Goal: Obtain resource: Download file/media

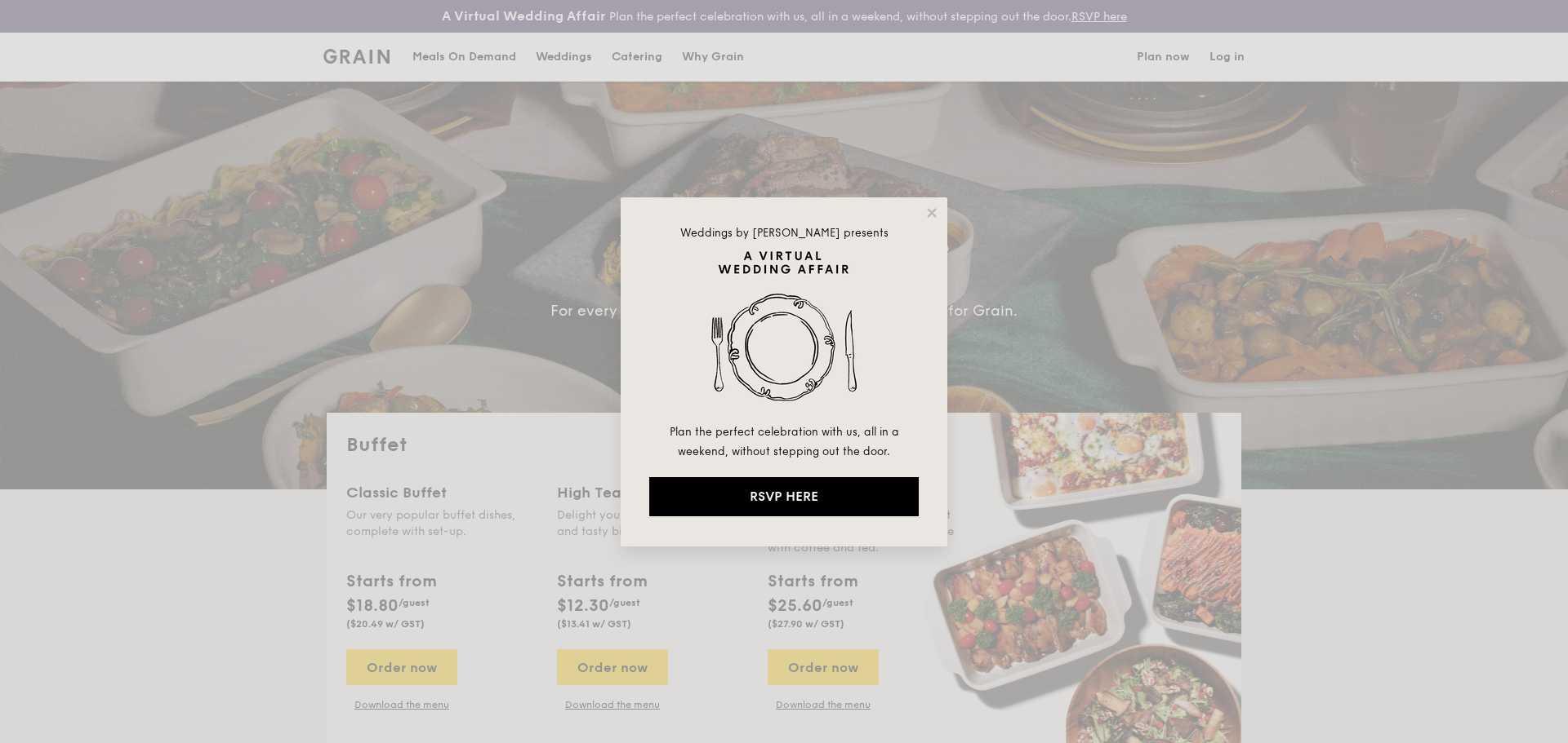
select select
click at [930, 213] on icon at bounding box center [931, 213] width 9 height 9
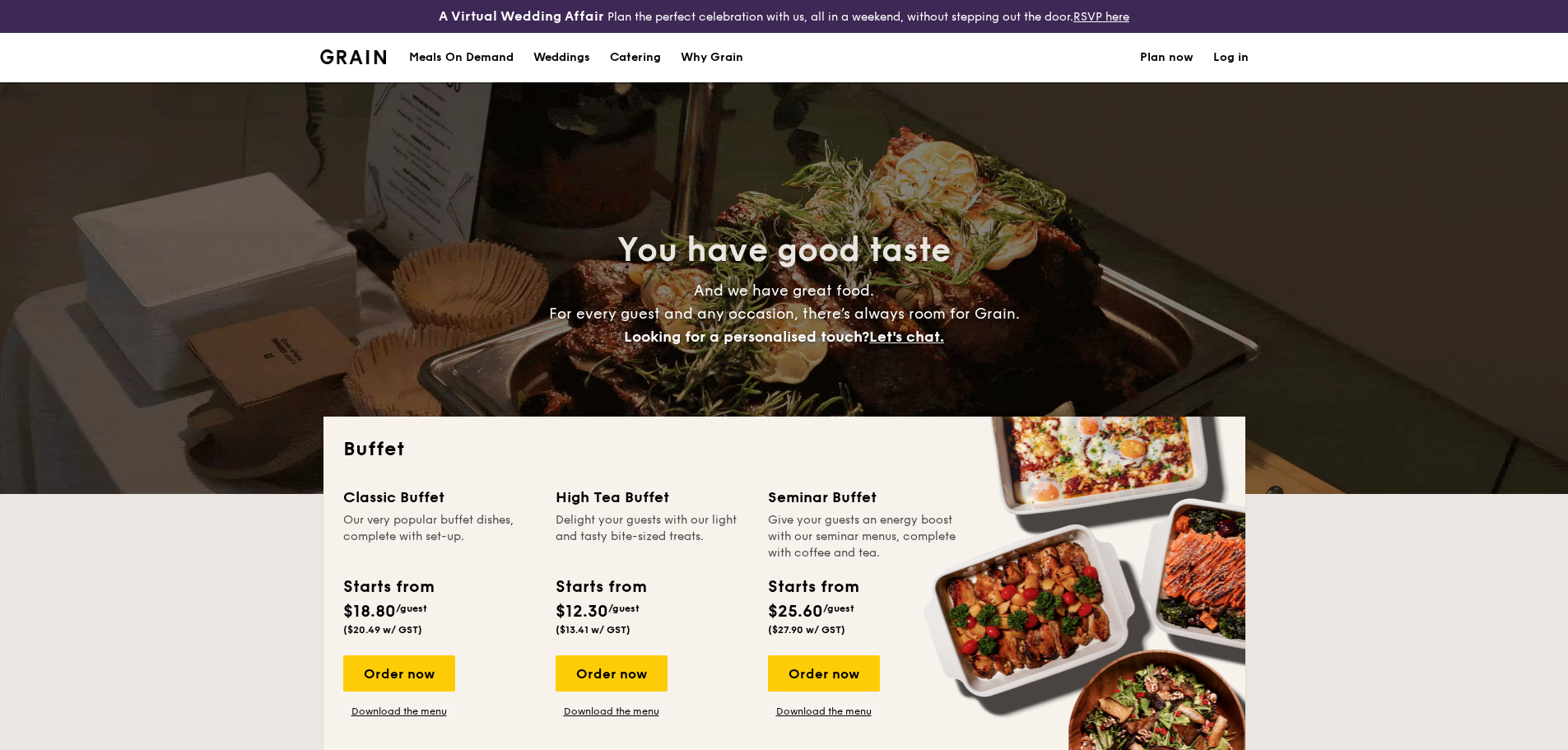
click at [473, 54] on div "Meals On Demand" at bounding box center [461, 58] width 105 height 50
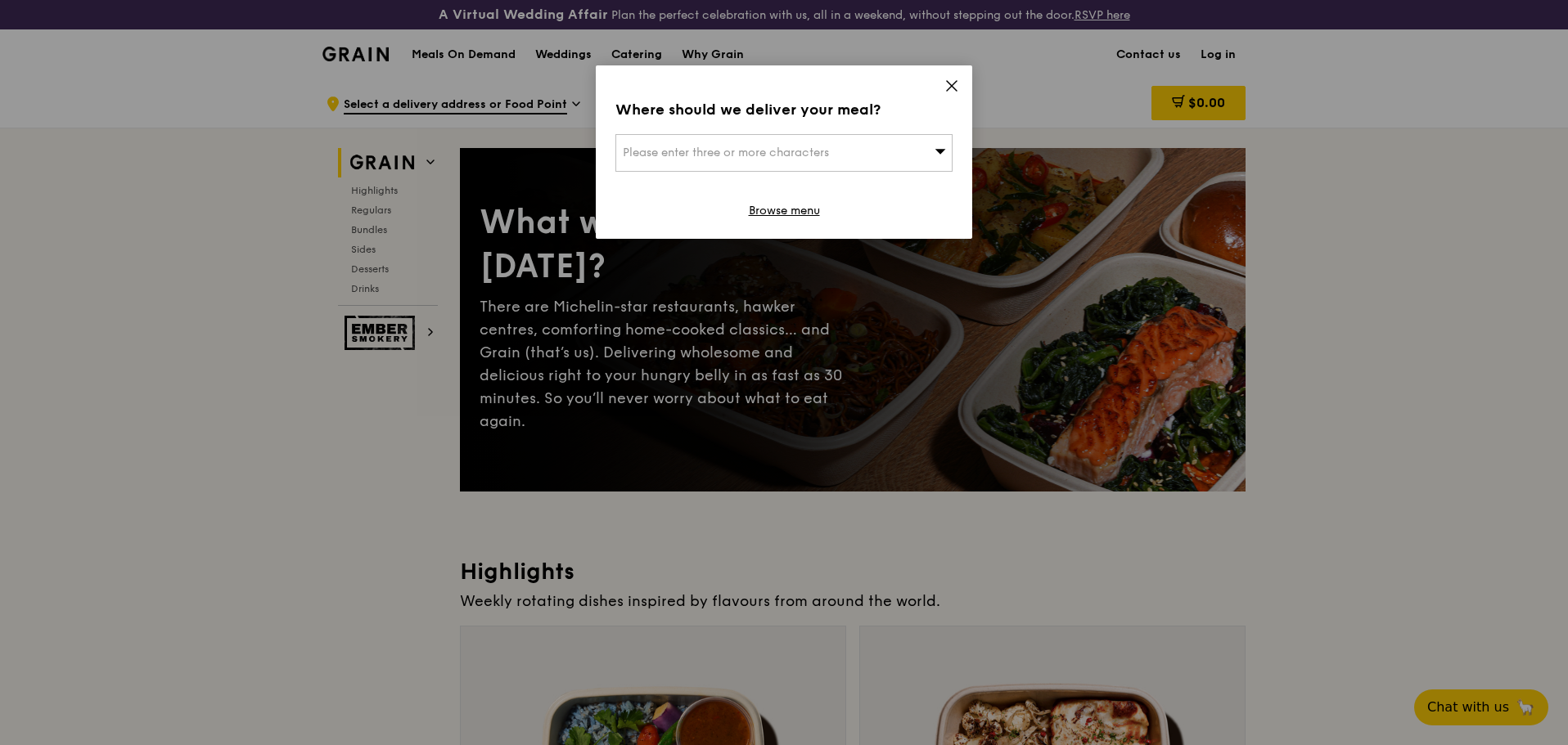
click at [947, 86] on icon at bounding box center [952, 86] width 15 height 15
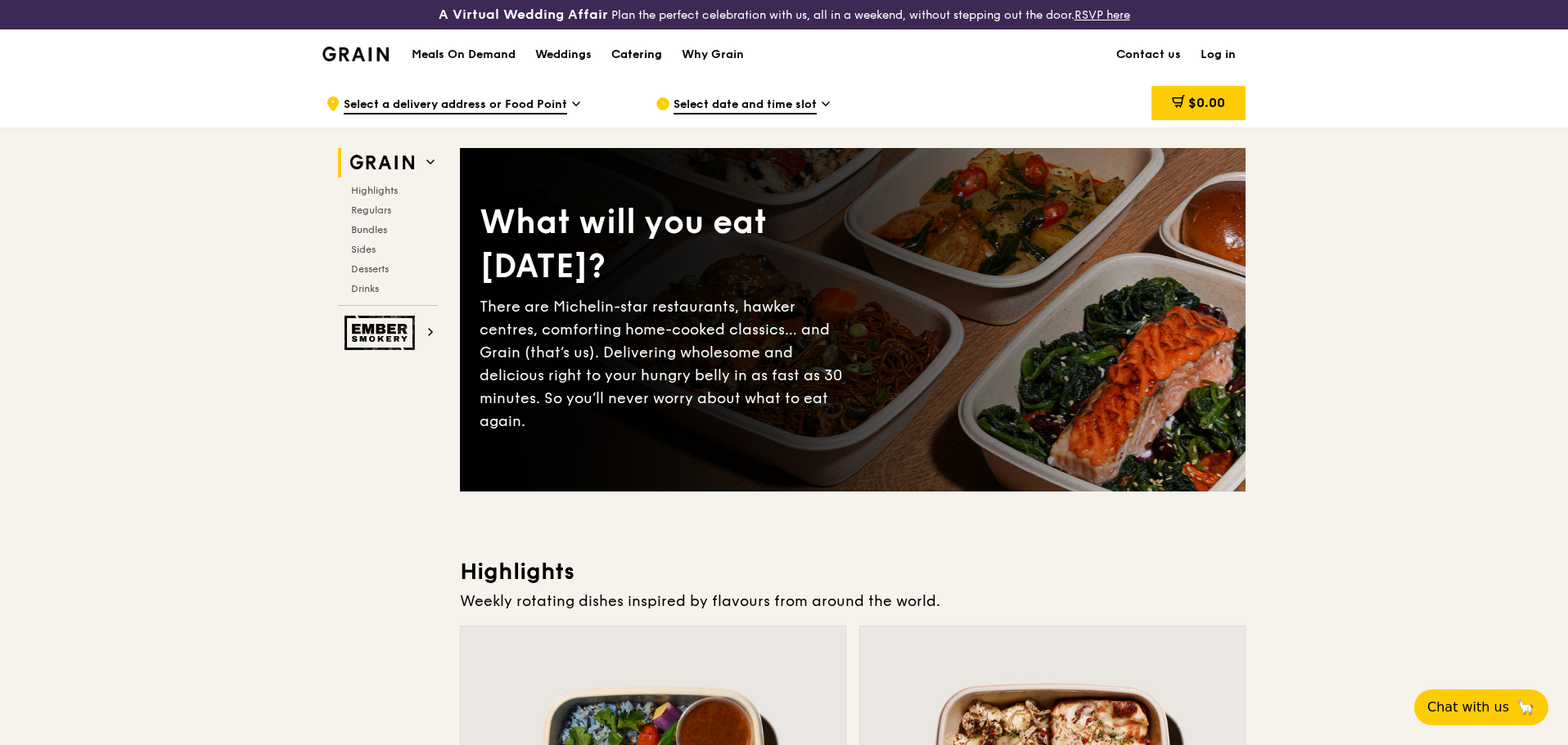
click at [632, 53] on div "Catering" at bounding box center [637, 55] width 51 height 49
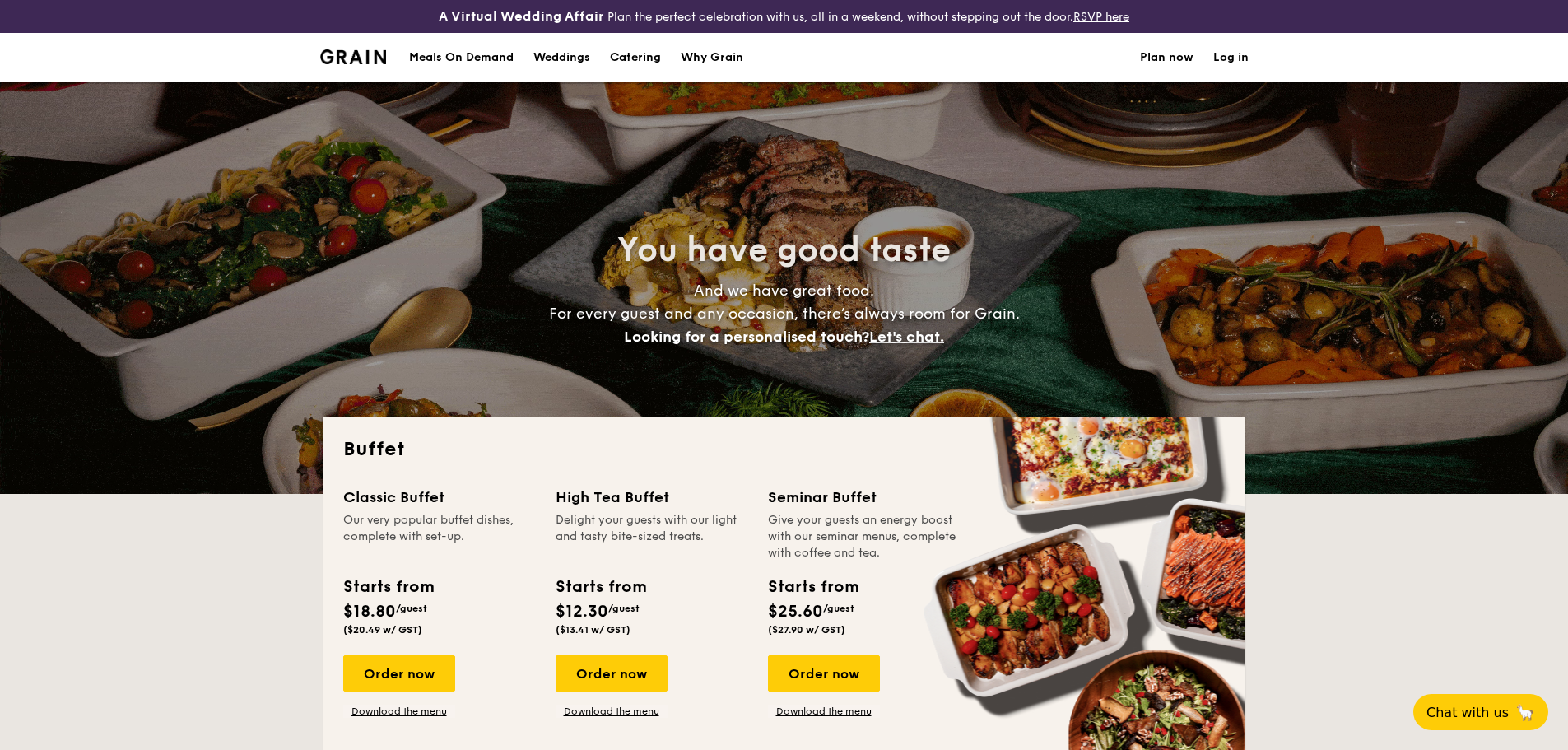
select select
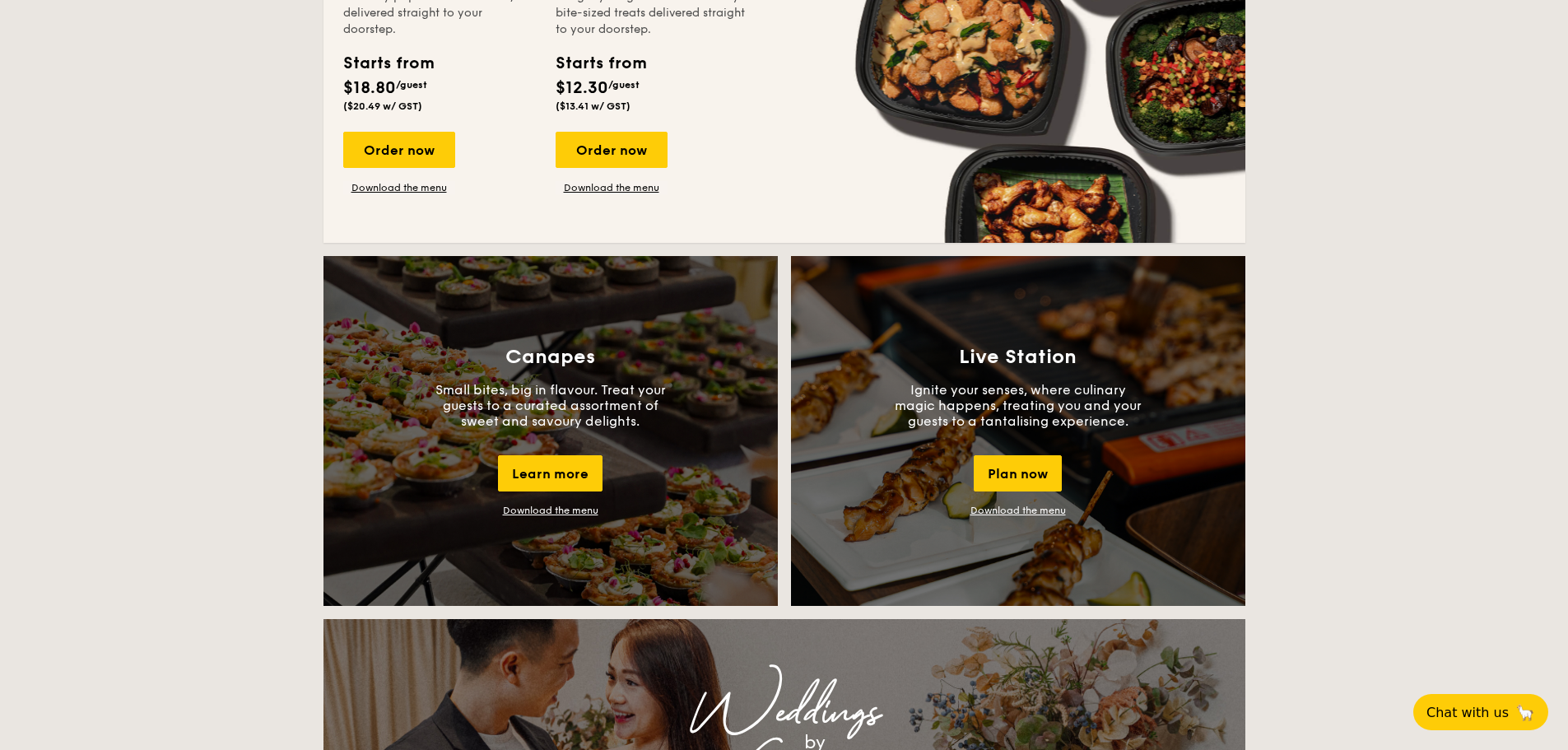
scroll to position [1483, 0]
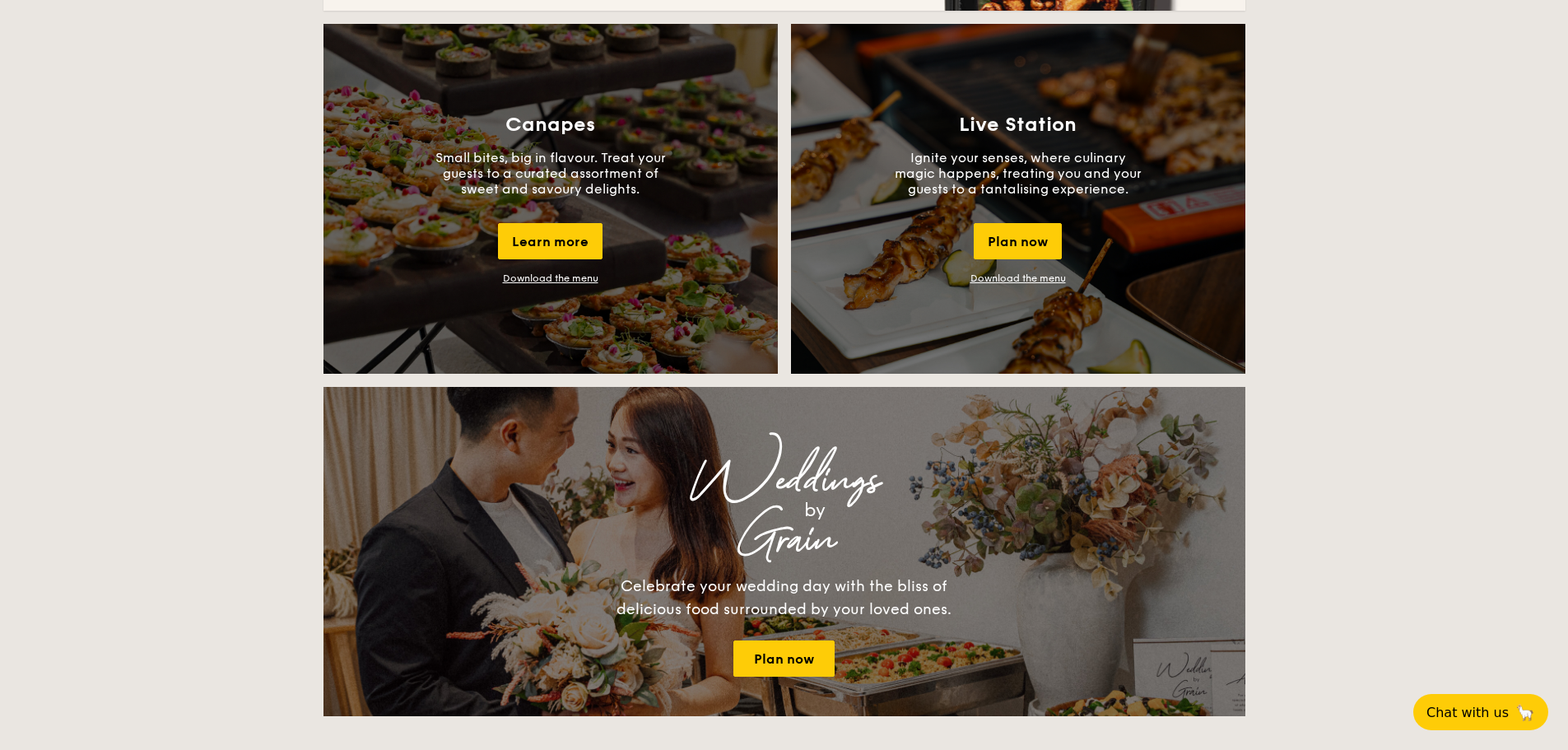
click at [578, 275] on link "Download the menu" at bounding box center [551, 278] width 96 height 12
